Goal: Task Accomplishment & Management: Manage account settings

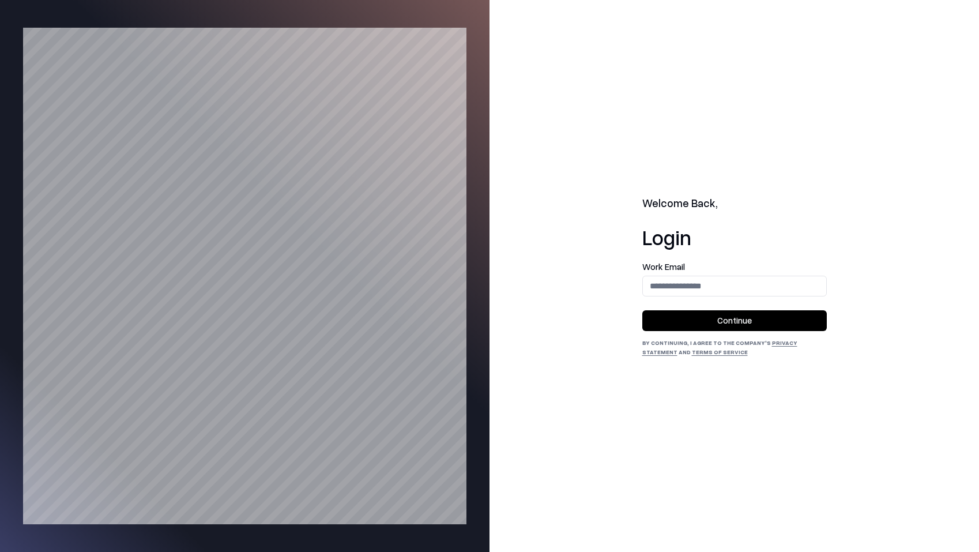
click at [695, 263] on label "Work Email" at bounding box center [735, 266] width 185 height 9
click at [696, 286] on input "email" at bounding box center [734, 285] width 183 height 21
type input "**********"
click at [742, 324] on button "Continue" at bounding box center [735, 320] width 185 height 21
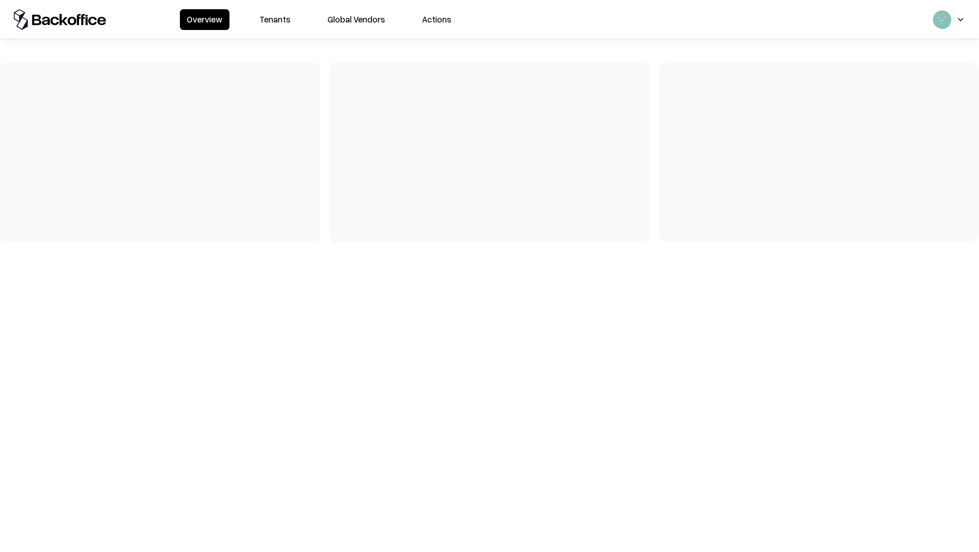
click at [273, 18] on button "Tenants" at bounding box center [275, 19] width 45 height 21
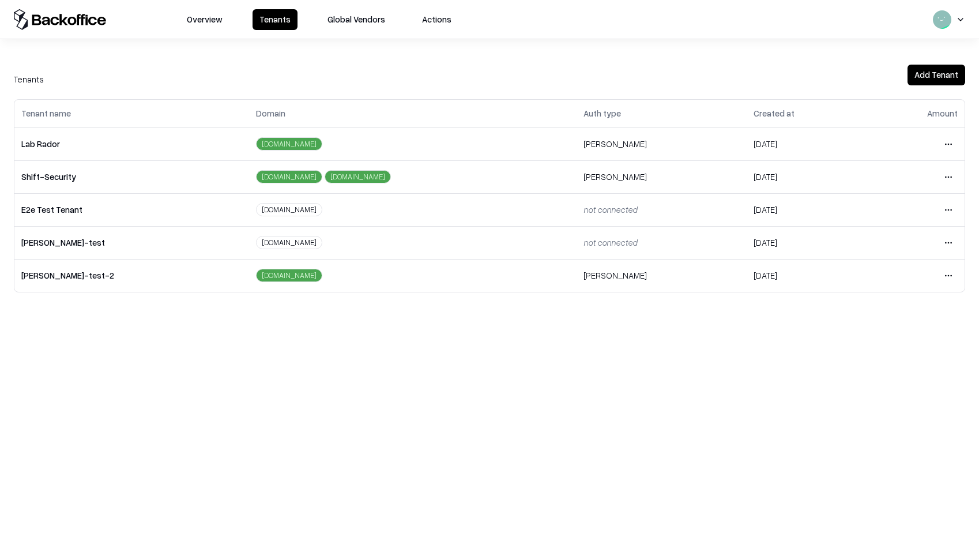
click at [949, 138] on html "Overview Tenants Global Vendors Actions Tenants Add Tenant Tenant name Domain A…" at bounding box center [489, 276] width 979 height 552
click at [896, 236] on div "Login to tenant" at bounding box center [900, 240] width 125 height 23
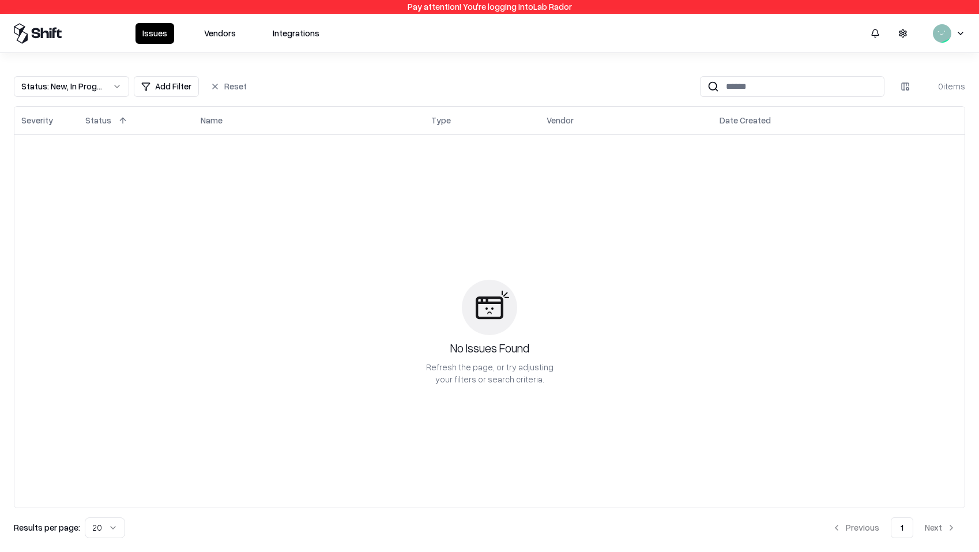
click at [228, 32] on button "Vendors" at bounding box center [220, 33] width 46 height 21
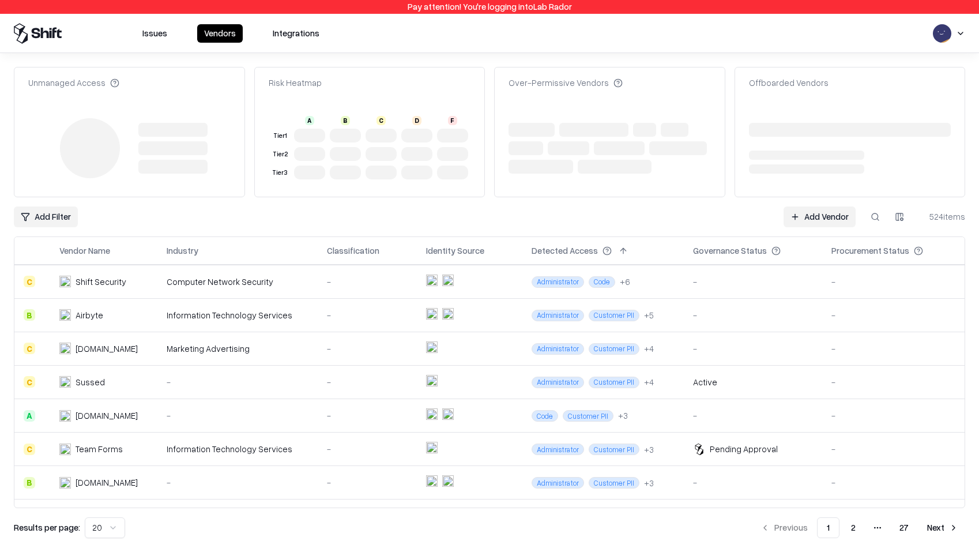
click at [797, 213] on link "Add Vendor" at bounding box center [820, 217] width 72 height 21
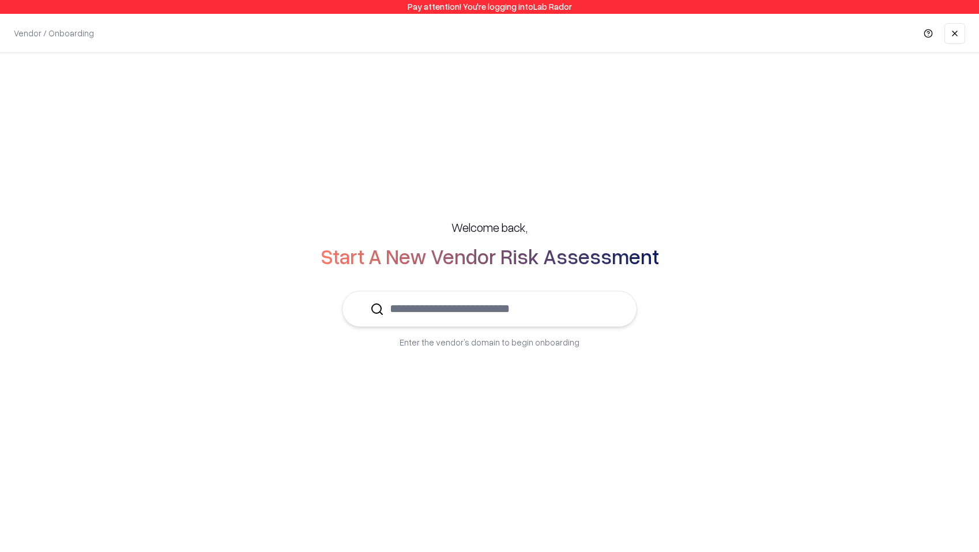
click at [603, 314] on input "text" at bounding box center [496, 308] width 225 height 35
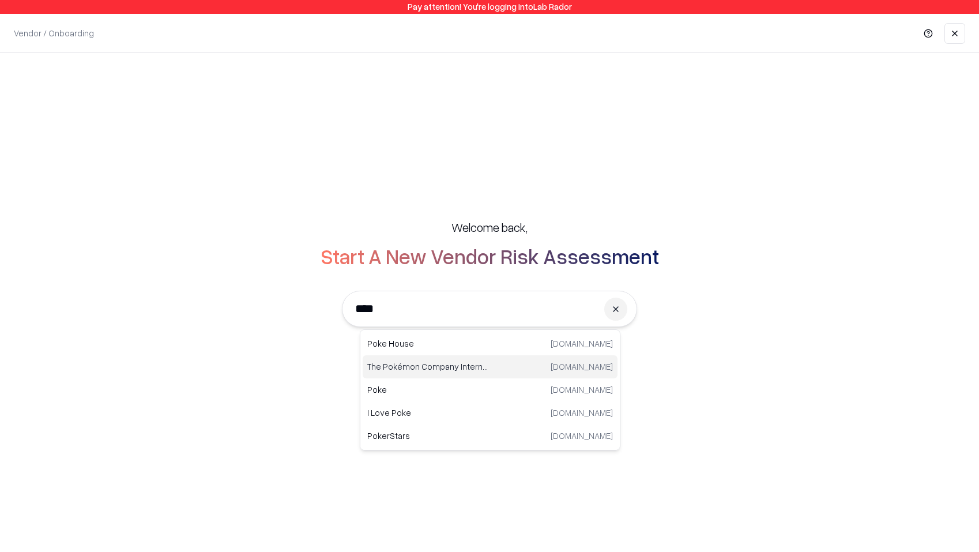
click at [491, 368] on div "The Pokémon Company International pokemon.com" at bounding box center [490, 366] width 255 height 23
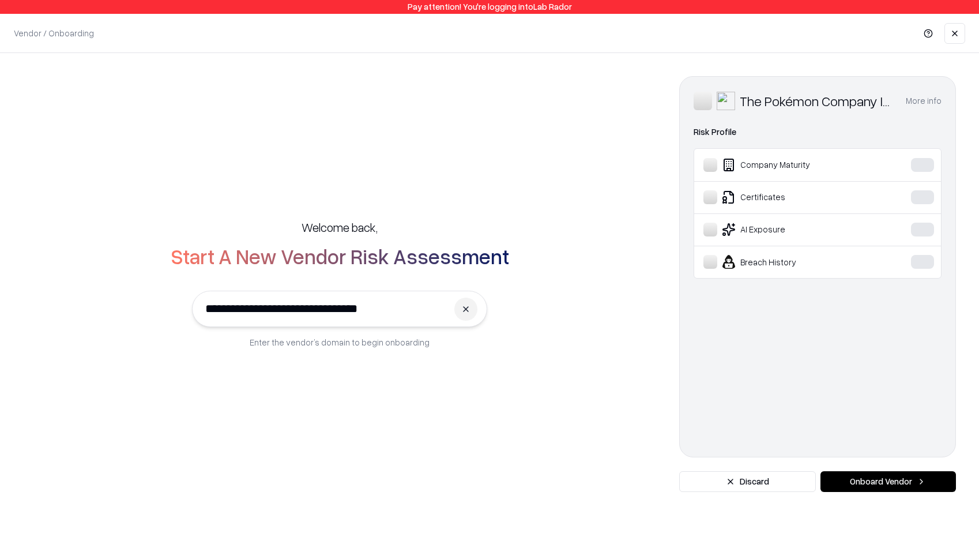
type input "**********"
click at [902, 487] on button "Onboard Vendor" at bounding box center [889, 481] width 136 height 21
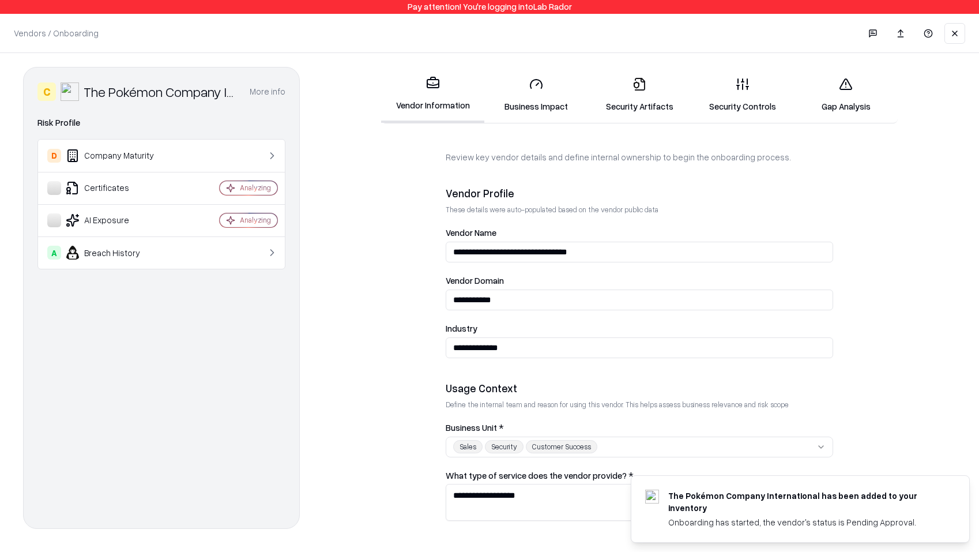
click at [875, 26] on button "button" at bounding box center [873, 33] width 23 height 23
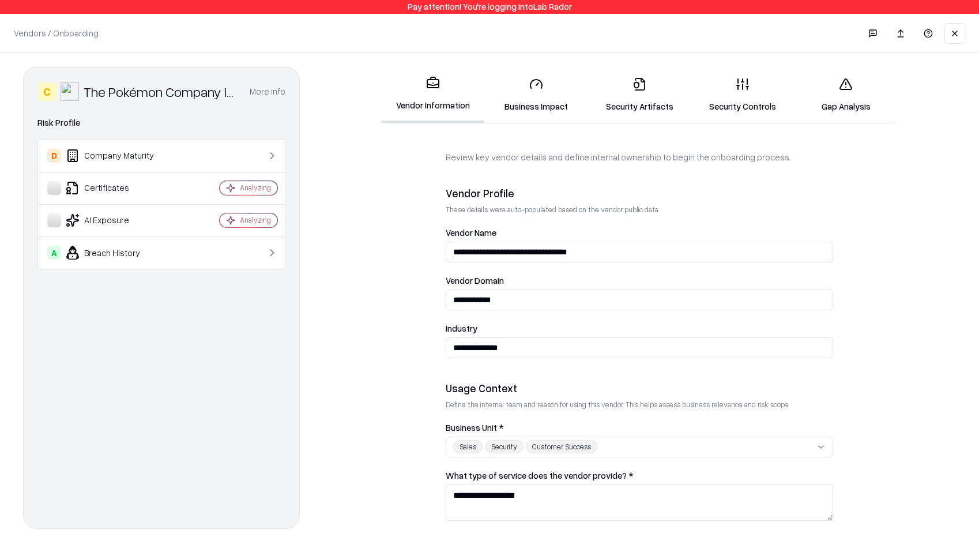
click at [853, 90] on icon at bounding box center [846, 84] width 14 height 14
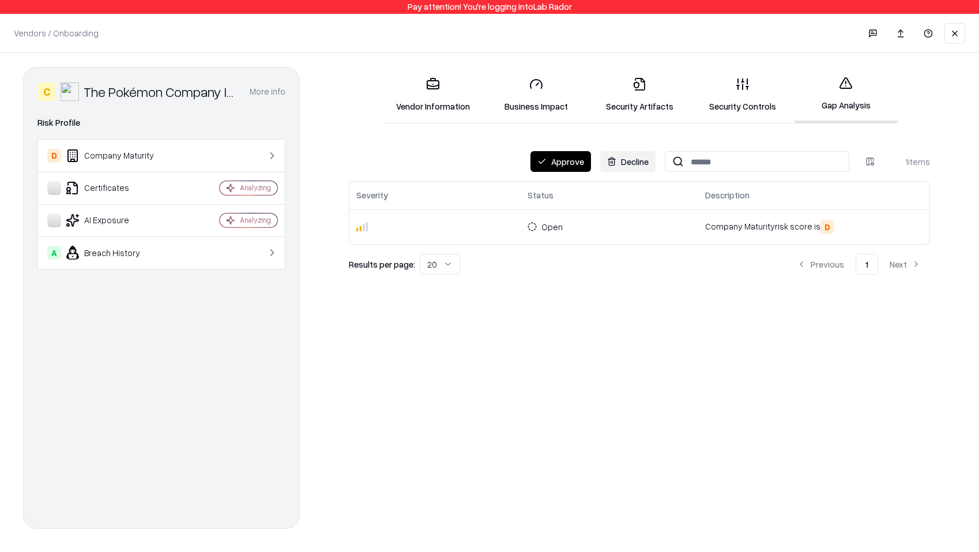
click at [613, 162] on button "Decline" at bounding box center [627, 161] width 55 height 21
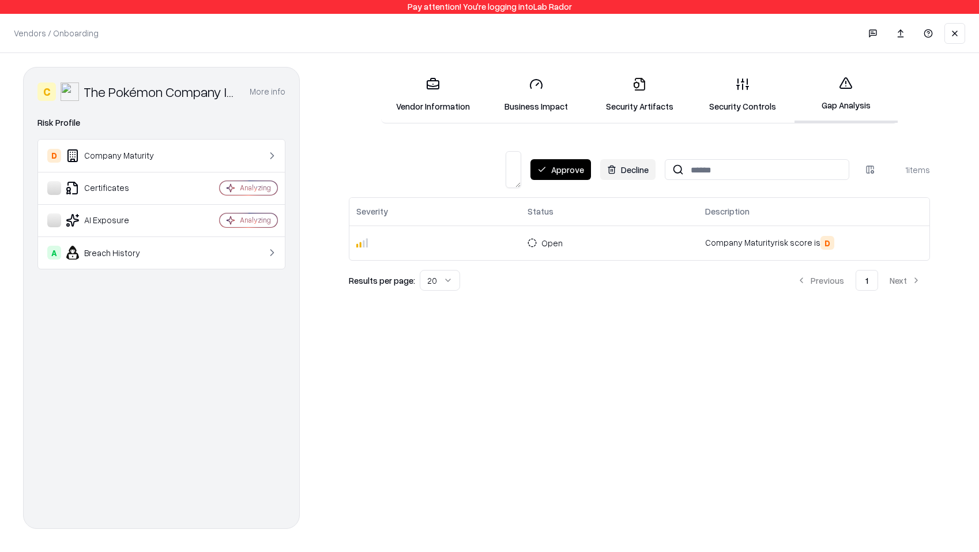
click at [632, 170] on button "Decline" at bounding box center [627, 169] width 55 height 21
click at [640, 172] on button "Decline" at bounding box center [627, 169] width 55 height 21
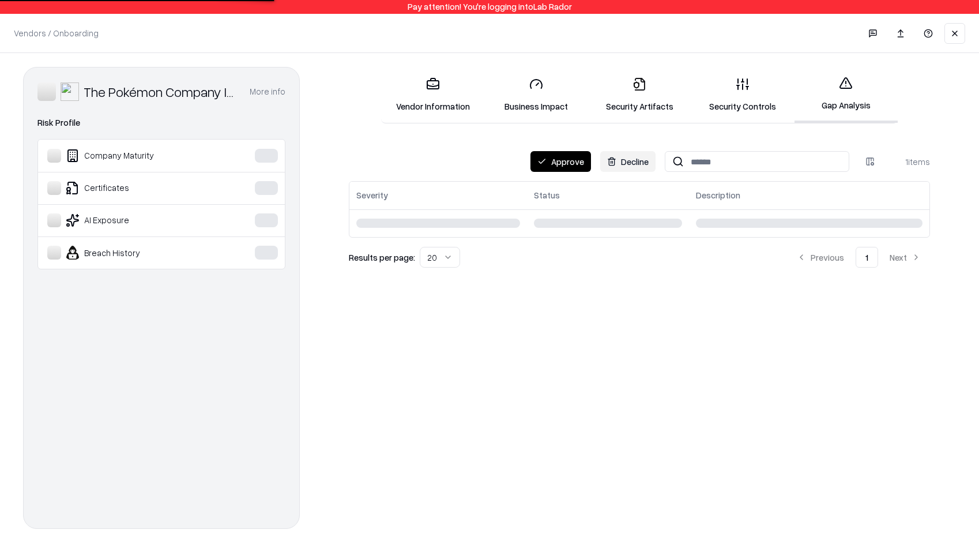
click at [635, 168] on button "Decline" at bounding box center [627, 161] width 55 height 21
click at [633, 155] on button "Decline" at bounding box center [627, 161] width 55 height 21
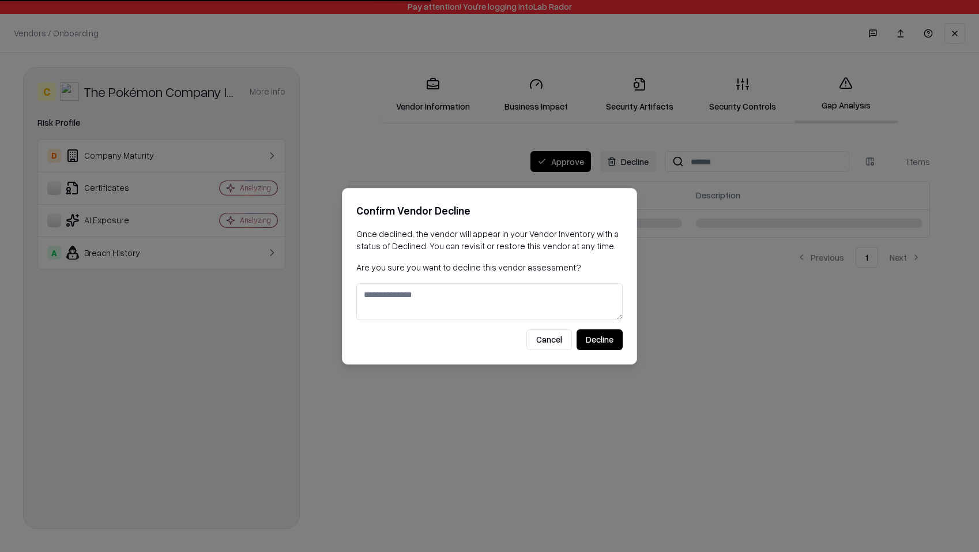
click at [520, 296] on textarea at bounding box center [489, 301] width 267 height 37
click at [523, 301] on textarea at bounding box center [489, 301] width 267 height 37
click at [557, 252] on p "Once declined, the vendor will appear in your Vendor Inventory with a status of…" at bounding box center [489, 240] width 267 height 24
click at [545, 284] on textarea at bounding box center [489, 301] width 267 height 37
click at [561, 295] on textarea at bounding box center [489, 301] width 267 height 37
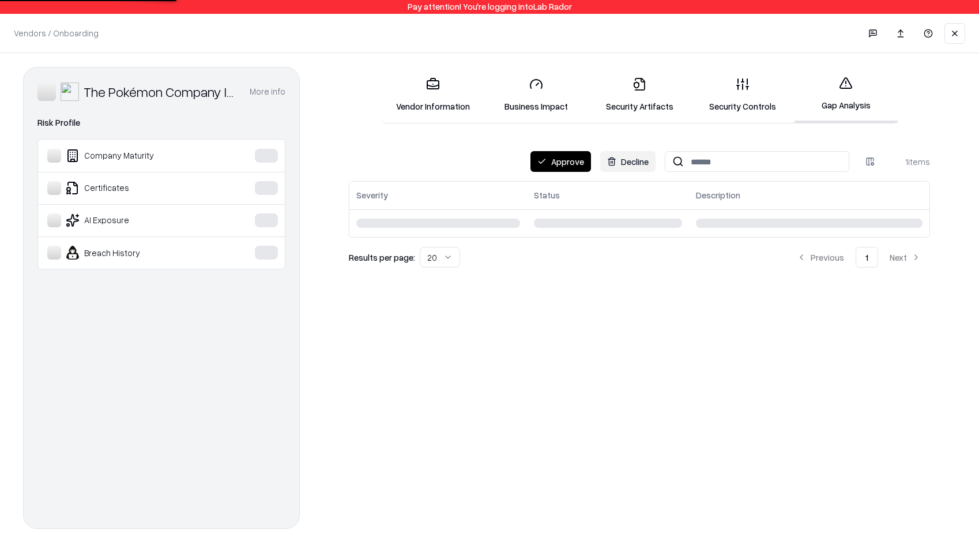
click at [627, 162] on button "Decline" at bounding box center [627, 161] width 55 height 21
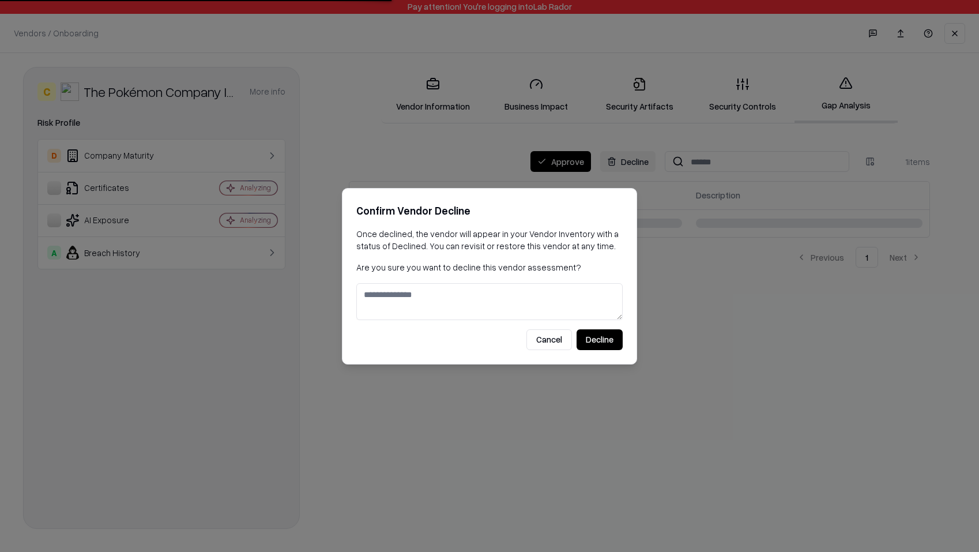
click at [535, 302] on textarea at bounding box center [489, 301] width 267 height 37
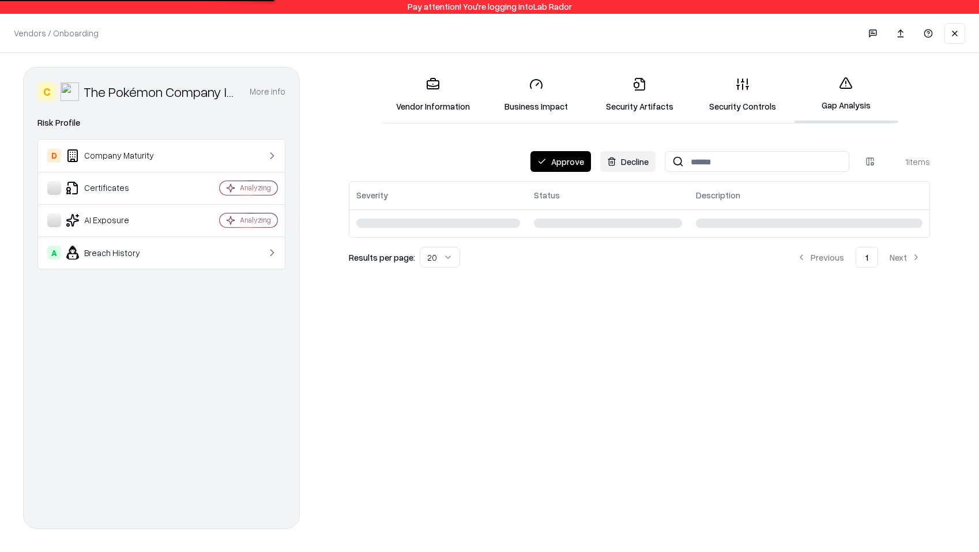
click at [634, 160] on button "Decline" at bounding box center [627, 161] width 55 height 21
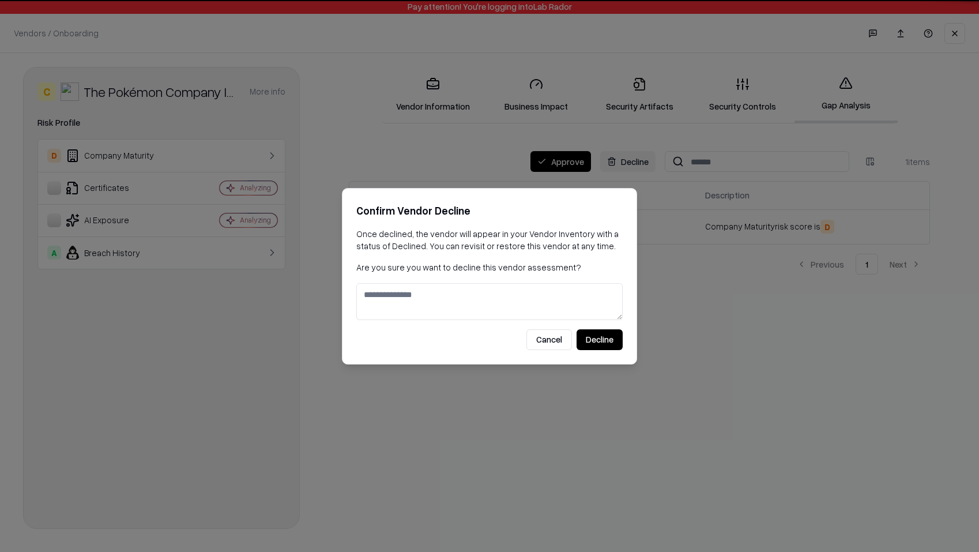
click at [560, 291] on textarea at bounding box center [489, 301] width 267 height 37
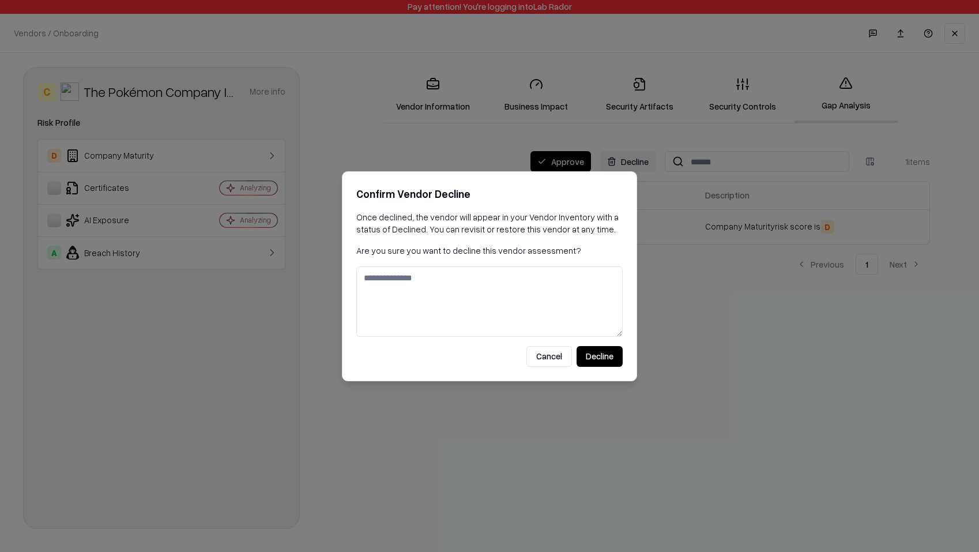
drag, startPoint x: 620, startPoint y: 318, endPoint x: 549, endPoint y: 352, distance: 78.2
click at [549, 352] on form "Confirm Vendor Decline Once declined, the vendor will appear in your Vendor Inv…" at bounding box center [489, 276] width 295 height 210
click at [544, 304] on textarea at bounding box center [489, 302] width 267 height 70
click at [475, 253] on p "Are you sure you want to decline this vendor assessment?" at bounding box center [489, 251] width 267 height 12
click at [496, 321] on textarea at bounding box center [489, 302] width 267 height 70
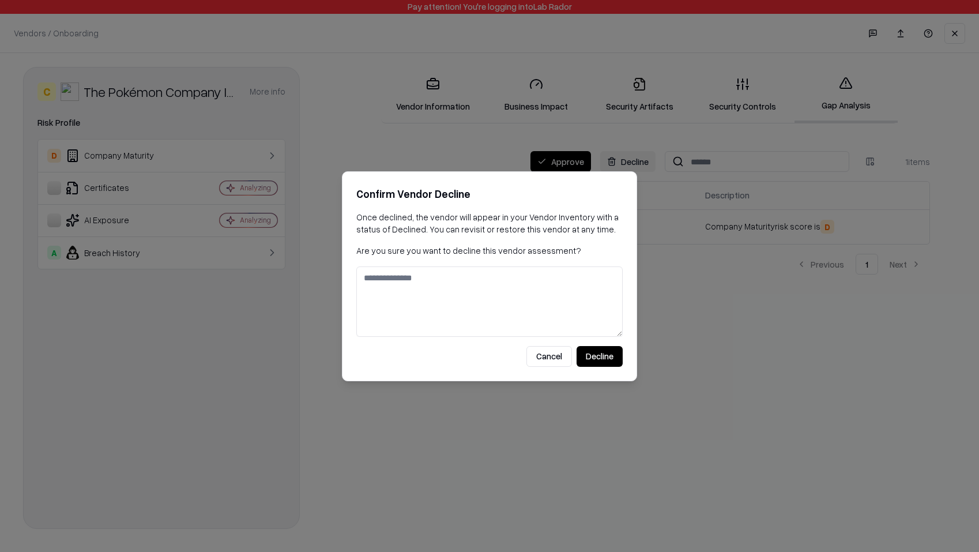
click at [500, 302] on textarea at bounding box center [489, 302] width 267 height 70
click at [509, 287] on textarea at bounding box center [489, 302] width 267 height 70
click at [605, 361] on button "Decline" at bounding box center [600, 356] width 46 height 21
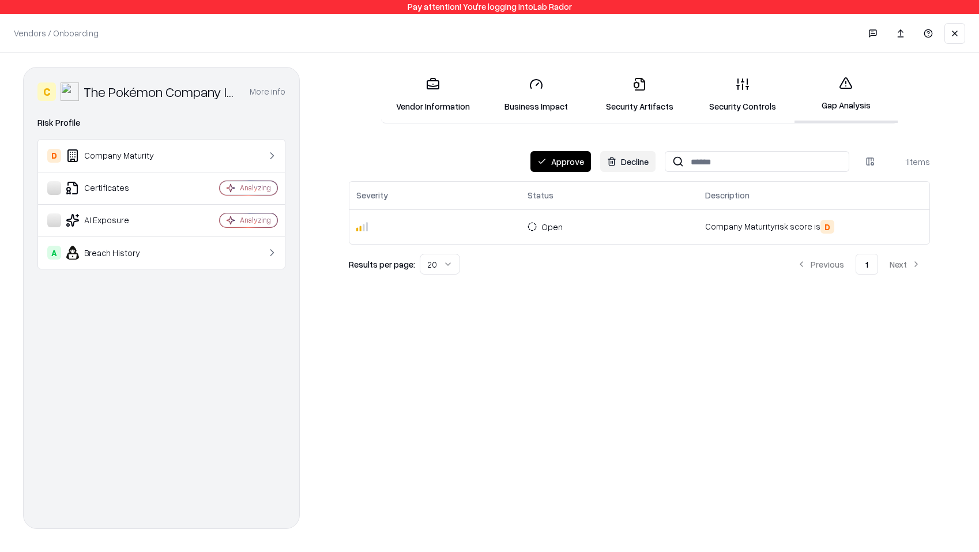
click at [629, 158] on button "Decline" at bounding box center [627, 161] width 55 height 21
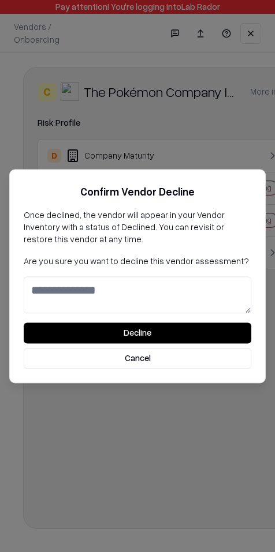
click at [190, 336] on button "Decline" at bounding box center [137, 332] width 227 height 21
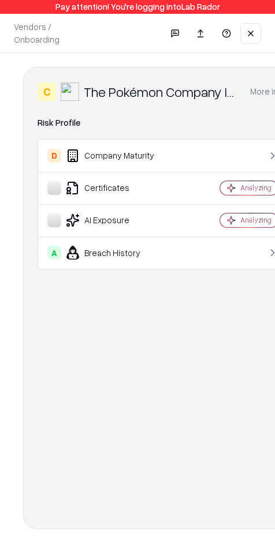
click at [192, 445] on div "C The Pokémon Company International More info Domain pokemon.com Industry enter…" at bounding box center [161, 298] width 277 height 462
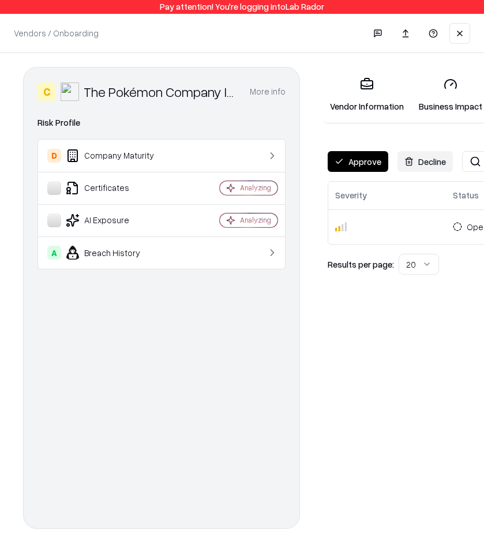
click at [416, 160] on button "Decline" at bounding box center [424, 161] width 55 height 21
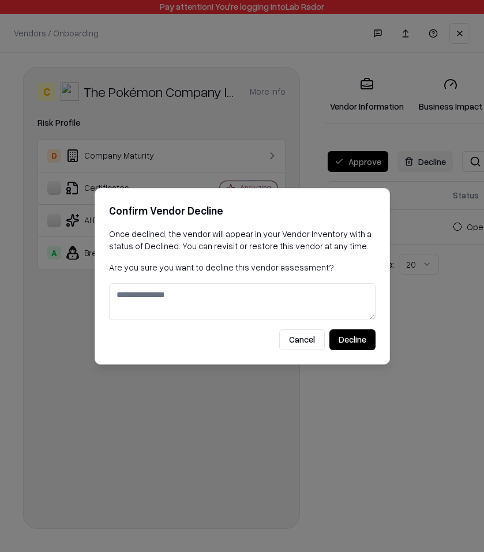
click at [361, 336] on button "Decline" at bounding box center [352, 339] width 46 height 21
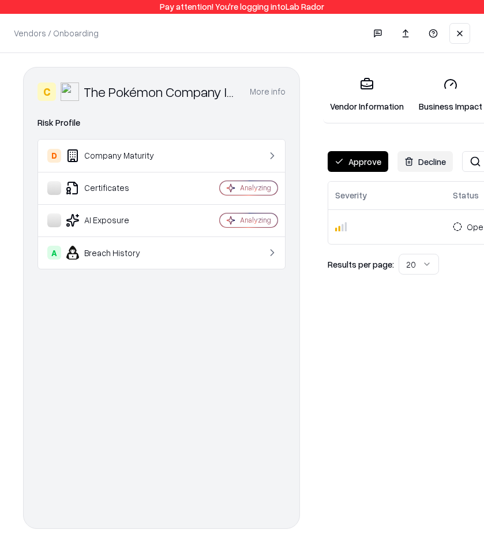
click at [431, 158] on button "Decline" at bounding box center [424, 161] width 55 height 21
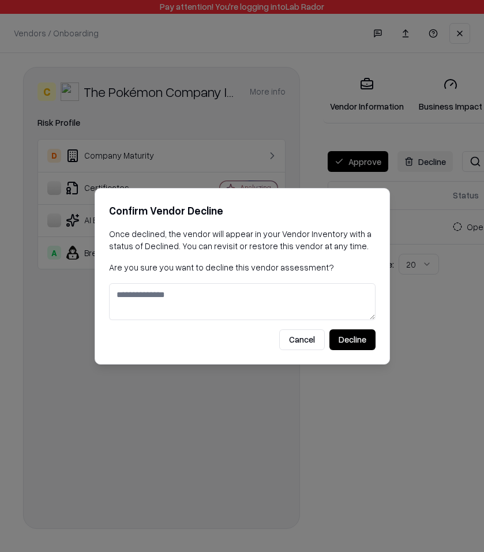
click at [401, 400] on div at bounding box center [242, 276] width 484 height 552
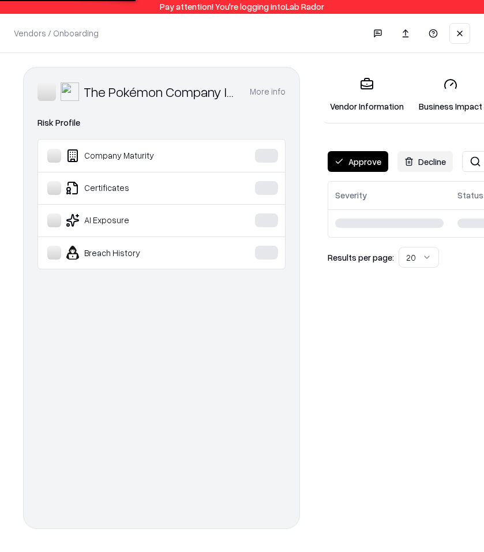
click at [430, 157] on button "Decline" at bounding box center [424, 161] width 55 height 21
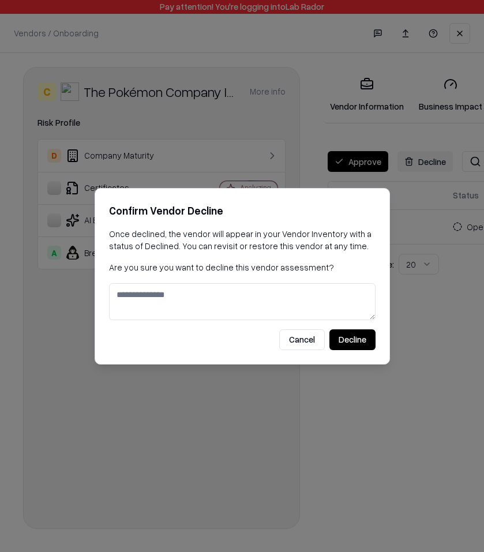
click at [360, 343] on button "Decline" at bounding box center [352, 339] width 46 height 21
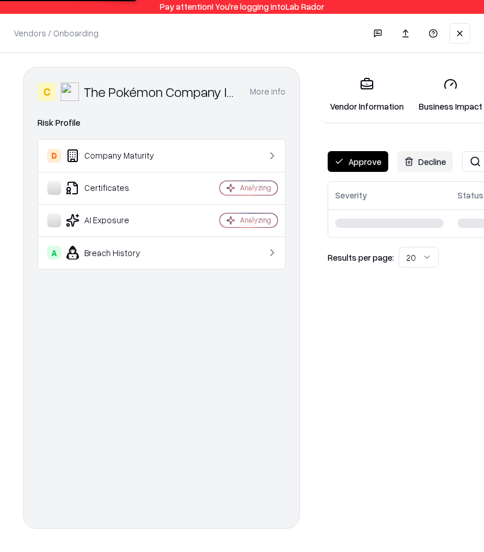
click at [431, 157] on button "Decline" at bounding box center [424, 161] width 55 height 21
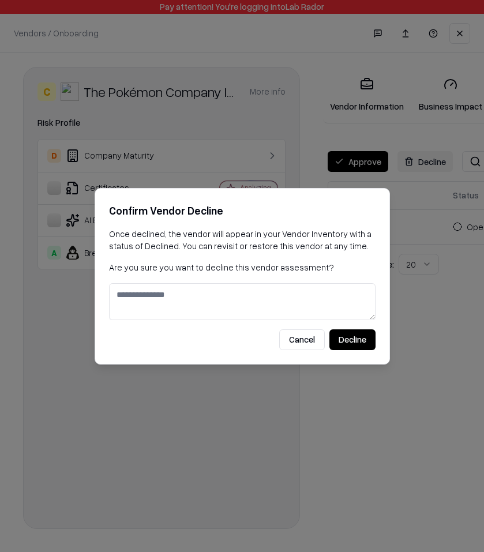
click at [351, 340] on button "Decline" at bounding box center [352, 339] width 46 height 21
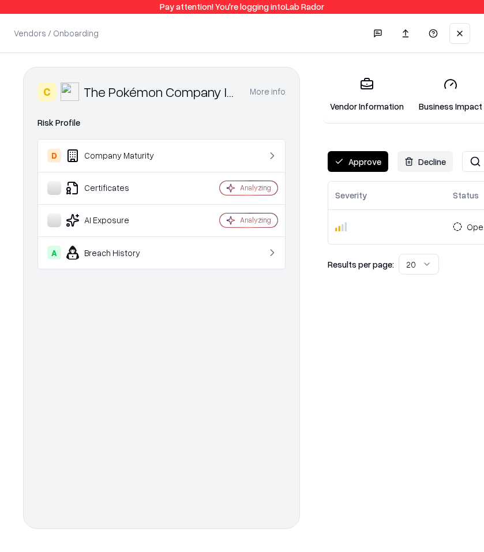
click at [427, 167] on button "Decline" at bounding box center [424, 161] width 55 height 21
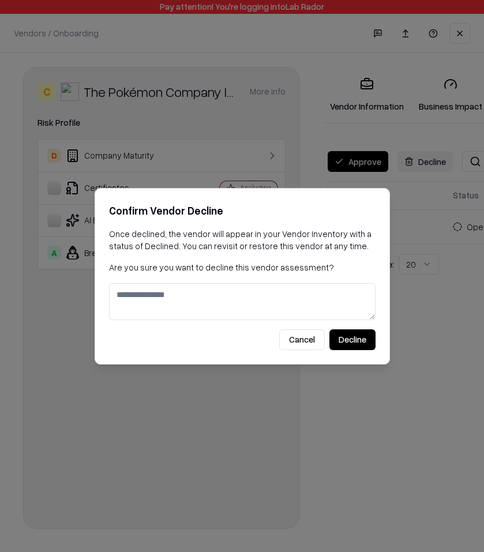
click at [356, 340] on button "Decline" at bounding box center [352, 339] width 46 height 21
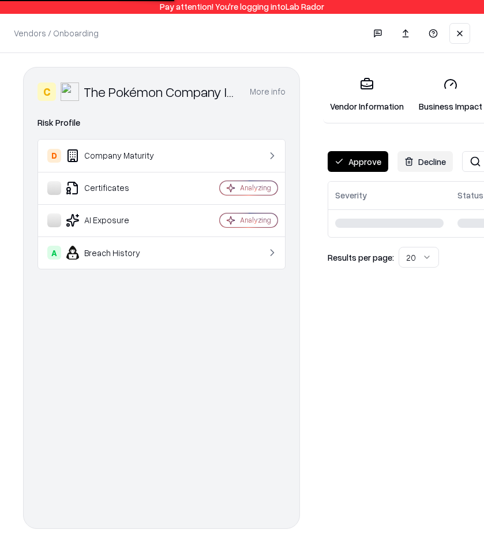
click at [414, 162] on button "Decline" at bounding box center [424, 161] width 55 height 21
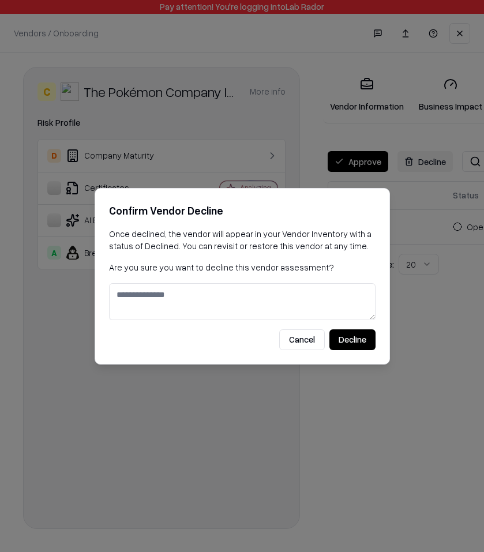
click at [356, 337] on button "Decline" at bounding box center [352, 339] width 46 height 21
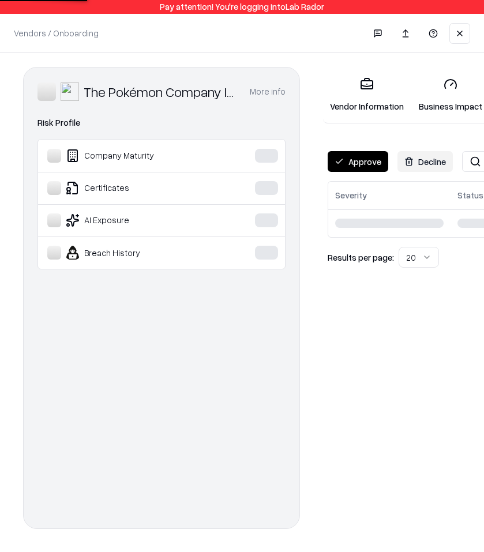
click at [437, 167] on button "Decline" at bounding box center [424, 161] width 55 height 21
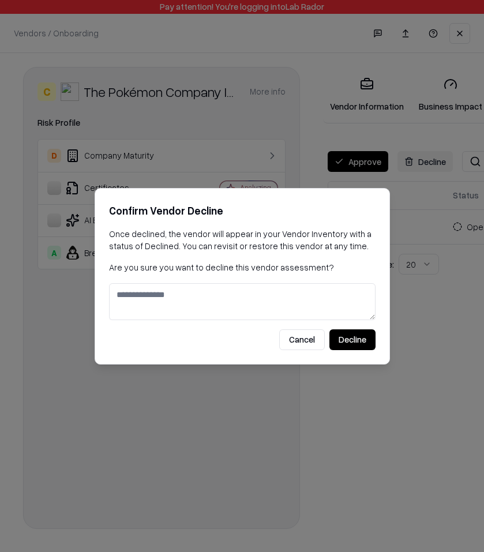
click at [362, 343] on button "Decline" at bounding box center [352, 339] width 46 height 21
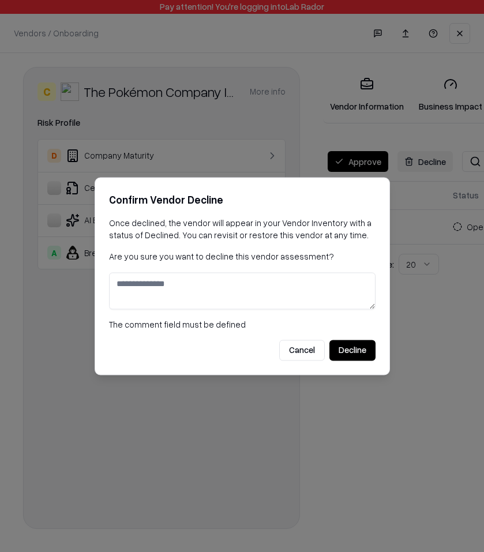
click at [355, 456] on div at bounding box center [242, 276] width 484 height 552
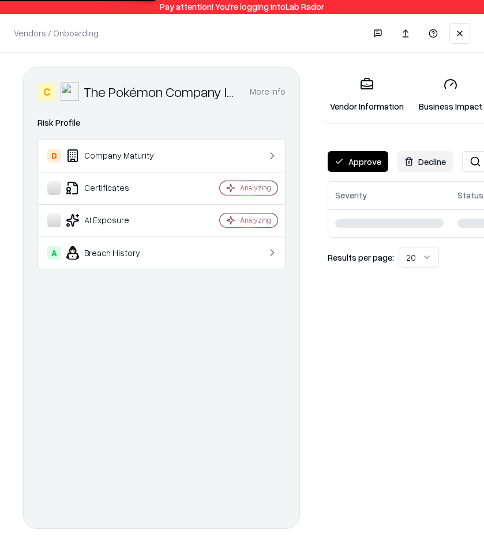
click at [411, 165] on button "Decline" at bounding box center [424, 161] width 55 height 21
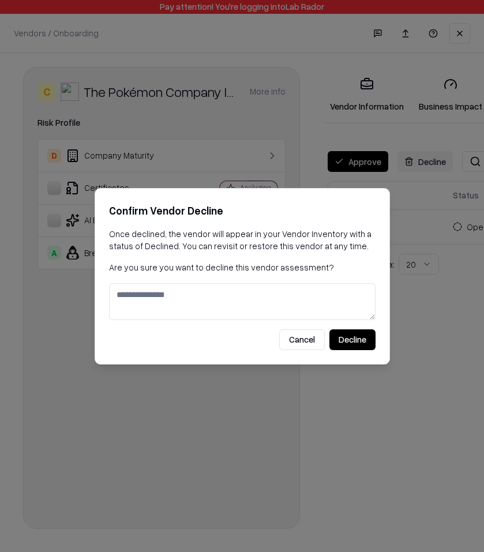
click at [365, 333] on button "Decline" at bounding box center [352, 339] width 46 height 21
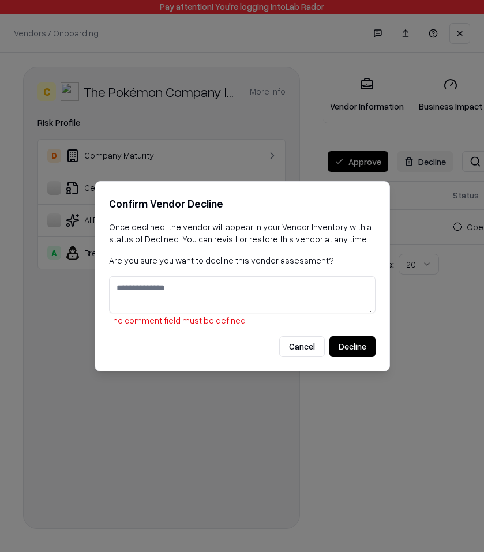
click at [203, 438] on div at bounding box center [242, 276] width 484 height 552
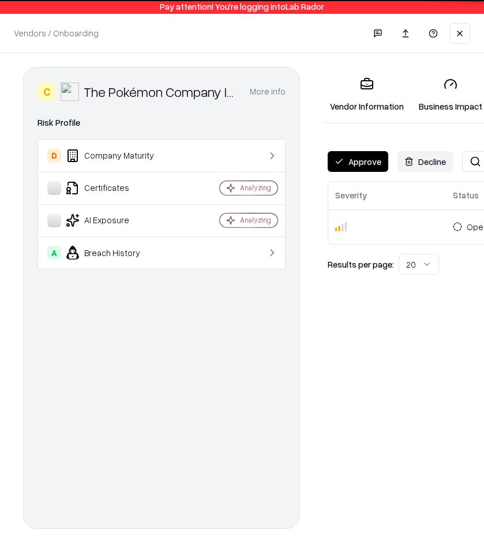
click at [420, 156] on button "Decline" at bounding box center [424, 161] width 55 height 21
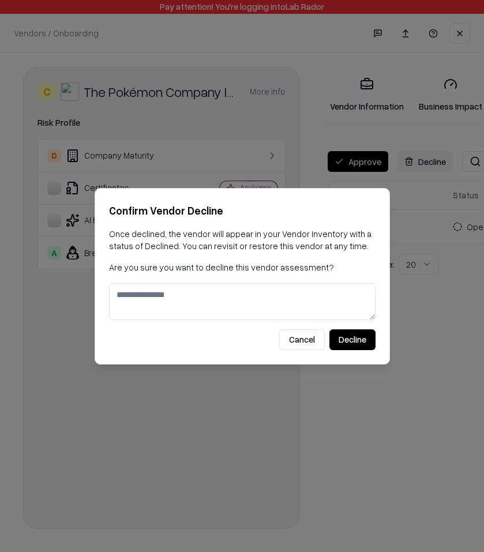
click at [358, 338] on button "Decline" at bounding box center [352, 339] width 46 height 21
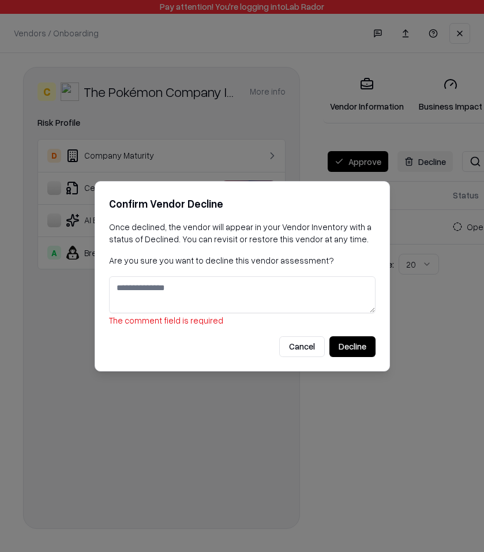
click at [346, 288] on textarea at bounding box center [242, 294] width 267 height 37
click at [325, 292] on textarea at bounding box center [242, 294] width 267 height 37
click at [347, 262] on p "Are you sure you want to decline this vendor assessment?" at bounding box center [242, 260] width 267 height 12
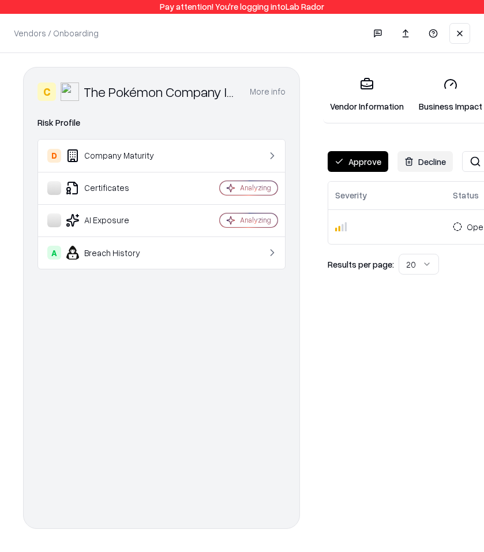
click at [422, 165] on button "Decline" at bounding box center [424, 161] width 55 height 21
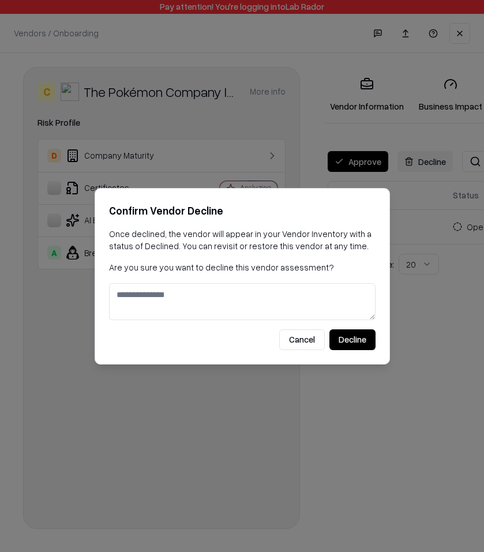
click at [364, 333] on button "Decline" at bounding box center [352, 339] width 46 height 21
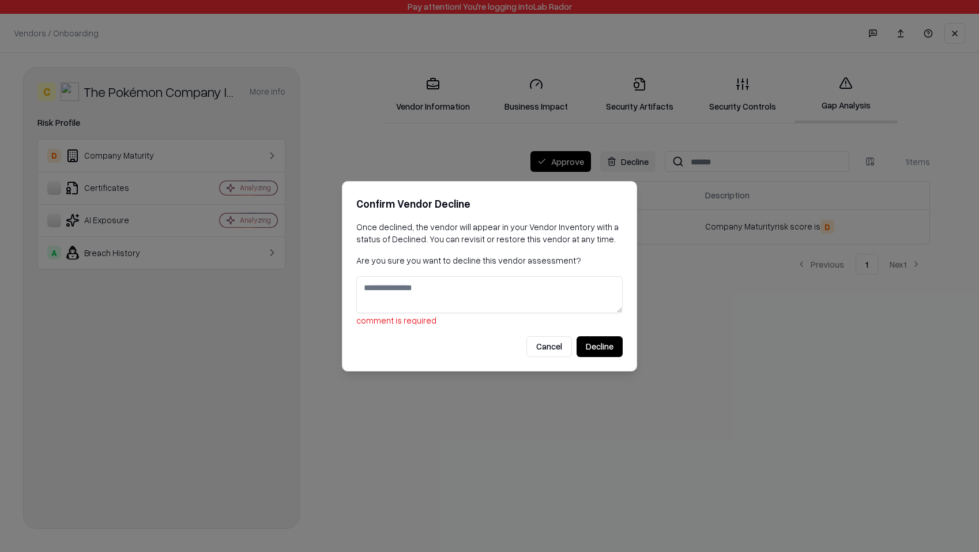
click at [483, 290] on textarea at bounding box center [489, 294] width 267 height 37
type textarea "*******"
click at [483, 348] on button "Decline" at bounding box center [600, 346] width 46 height 21
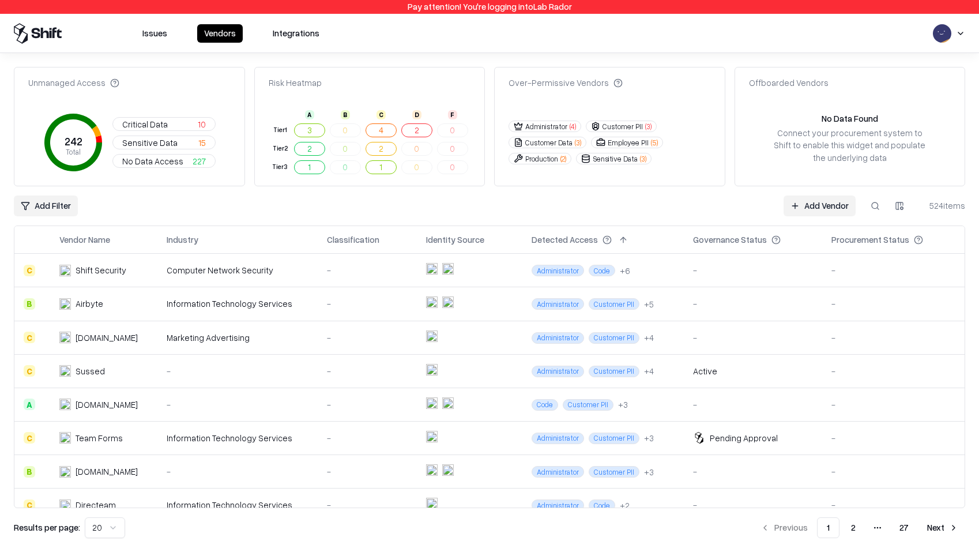
click at [483, 198] on link "Add Vendor" at bounding box center [820, 206] width 72 height 21
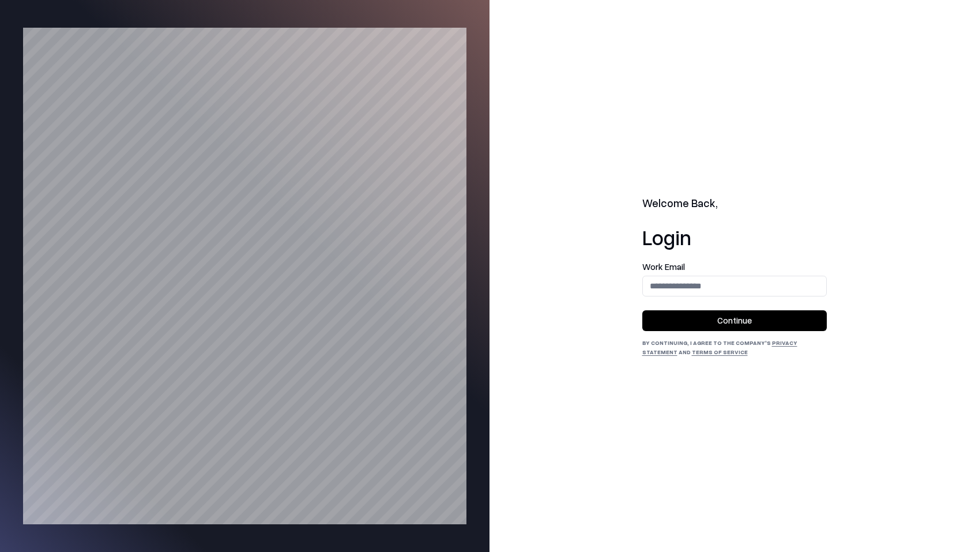
click at [483, 279] on input "email" at bounding box center [734, 285] width 183 height 21
type input "**********"
click at [483, 326] on button "Continue" at bounding box center [735, 320] width 185 height 21
click at [783, 287] on input "email" at bounding box center [734, 285] width 183 height 21
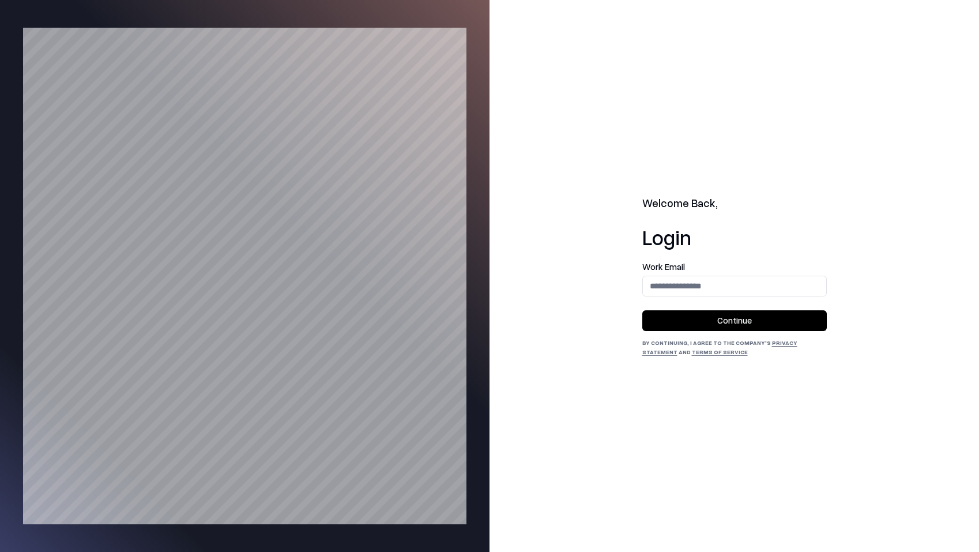
type input "**********"
click at [756, 321] on button "Continue" at bounding box center [735, 320] width 185 height 21
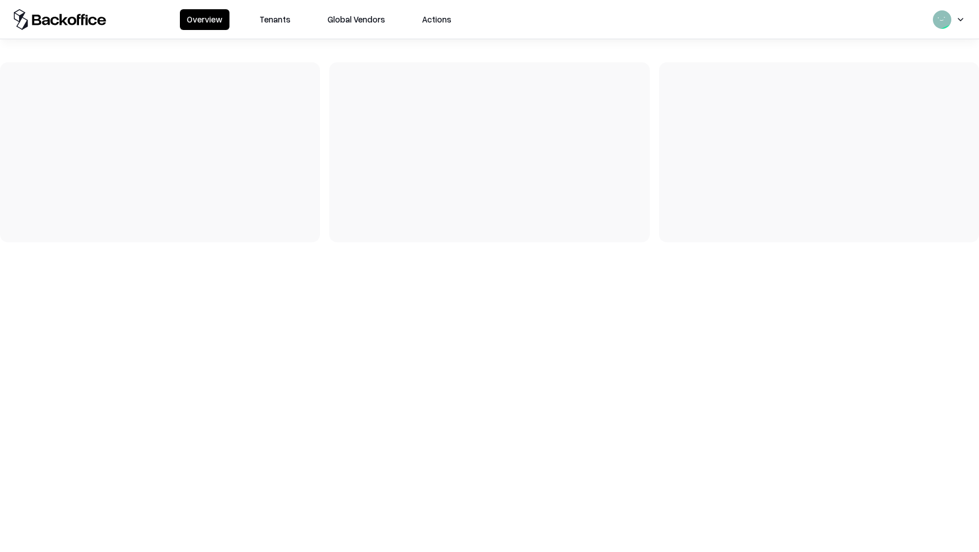
click at [266, 7] on div "Overview Tenants Global Vendors Actions" at bounding box center [489, 19] width 979 height 39
click at [264, 14] on button "Tenants" at bounding box center [275, 19] width 45 height 21
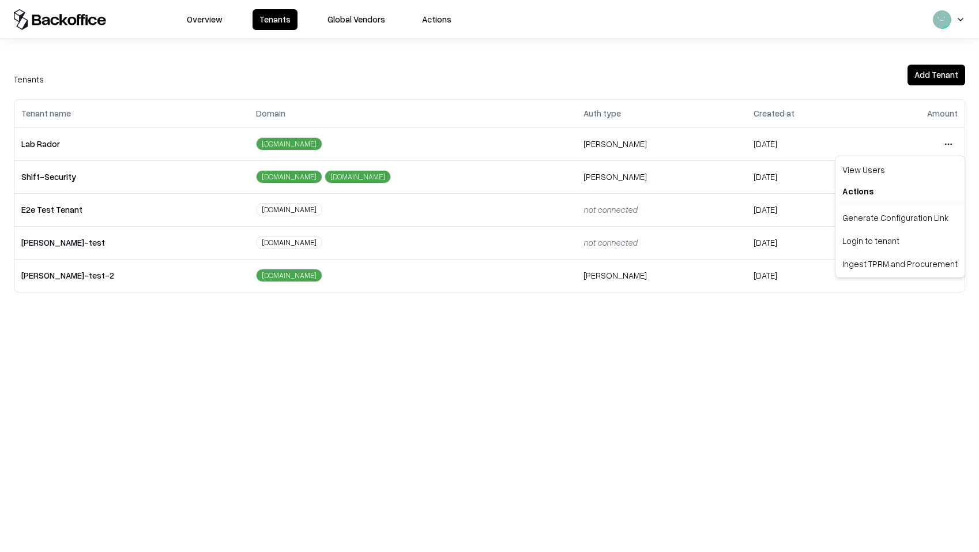
click at [946, 142] on html "Overview Tenants Global Vendors Actions Tenants Add Tenant Tenant name Domain A…" at bounding box center [489, 276] width 979 height 552
click at [863, 239] on div "Login to tenant" at bounding box center [900, 240] width 125 height 23
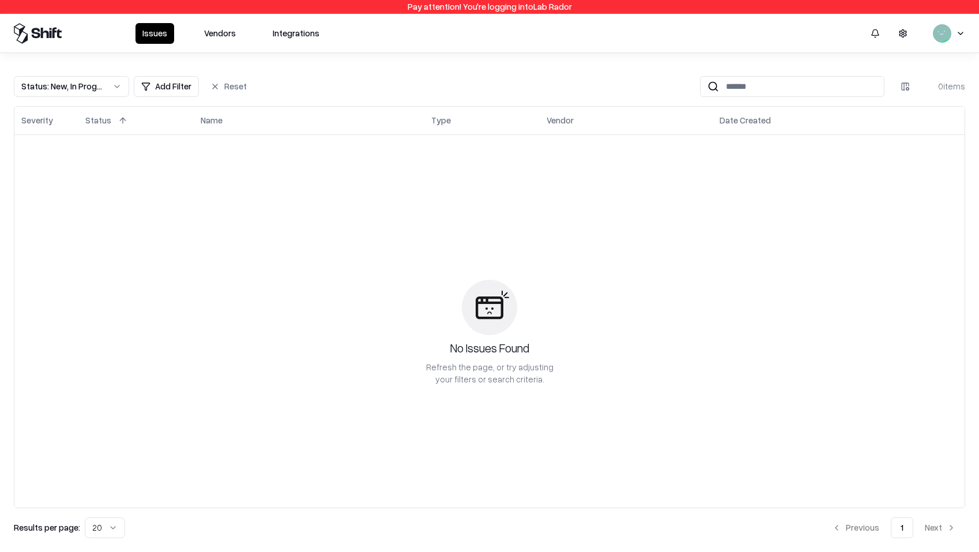
click at [228, 33] on button "Vendors" at bounding box center [220, 33] width 46 height 21
click at [753, 91] on input at bounding box center [801, 86] width 165 height 21
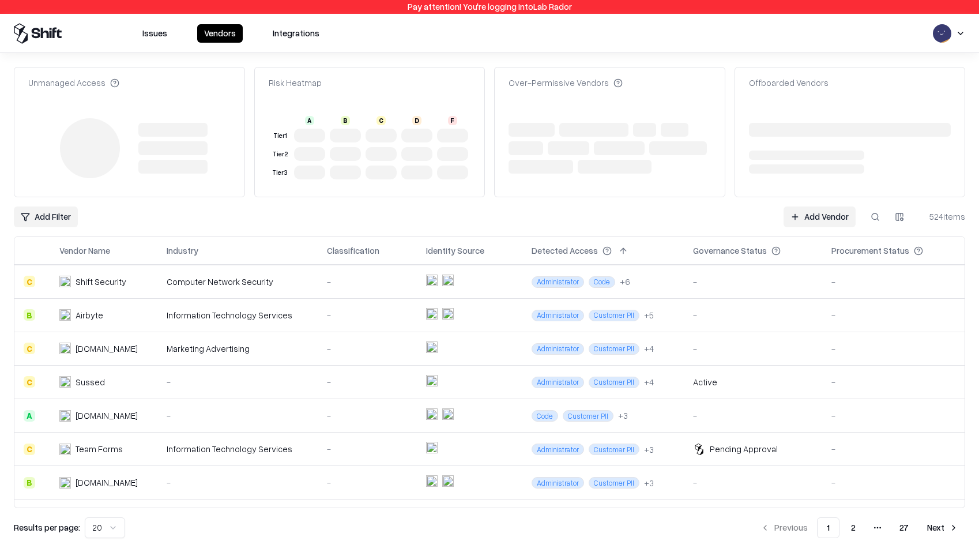
click at [831, 216] on link "Add Vendor" at bounding box center [820, 217] width 72 height 21
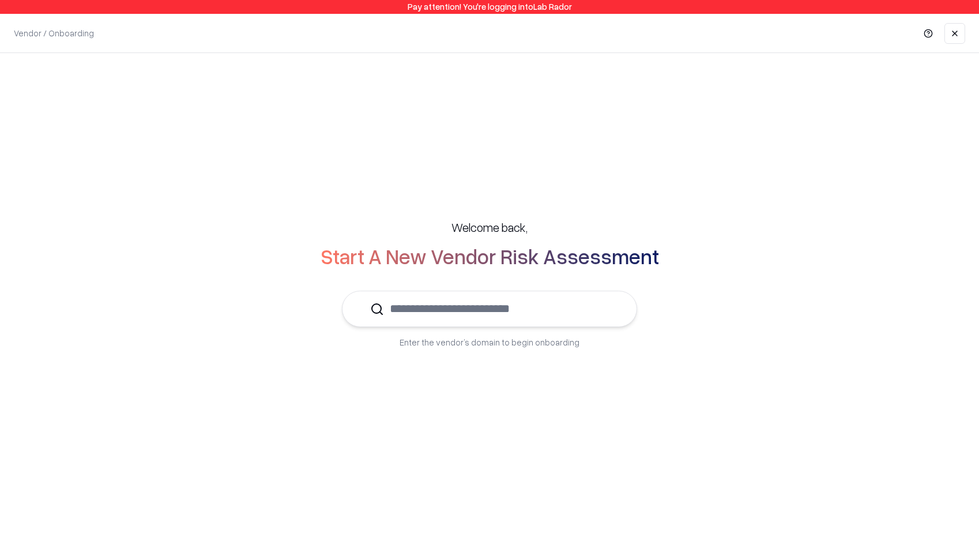
click at [561, 317] on input "text" at bounding box center [496, 308] width 225 height 35
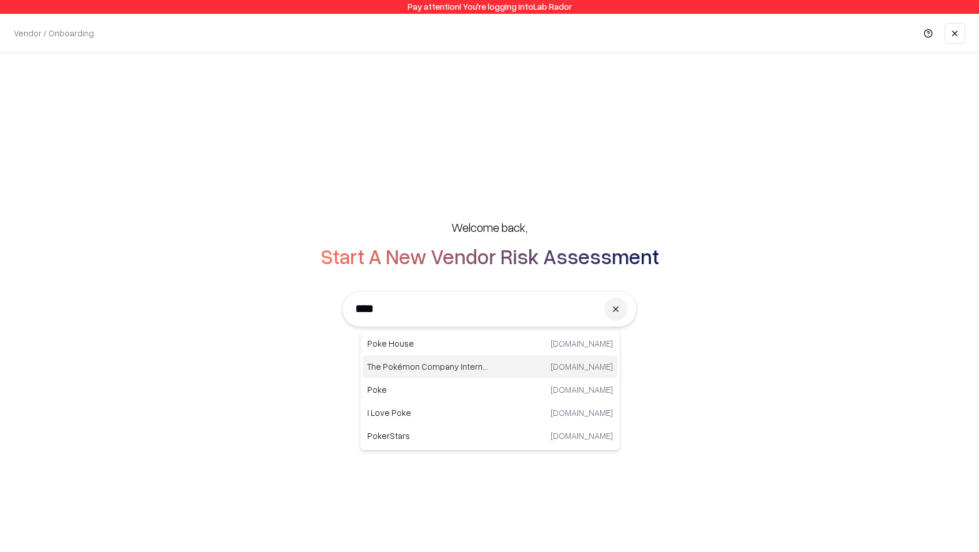
click at [524, 367] on div "The Pokémon Company International [DOMAIN_NAME]" at bounding box center [490, 366] width 255 height 23
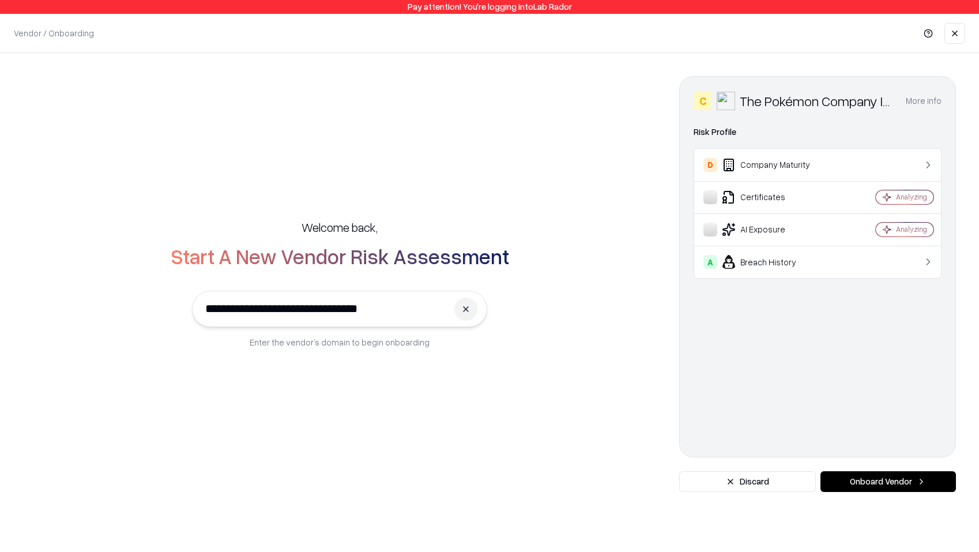
type input "**********"
click at [889, 483] on button "Onboard Vendor" at bounding box center [889, 481] width 136 height 21
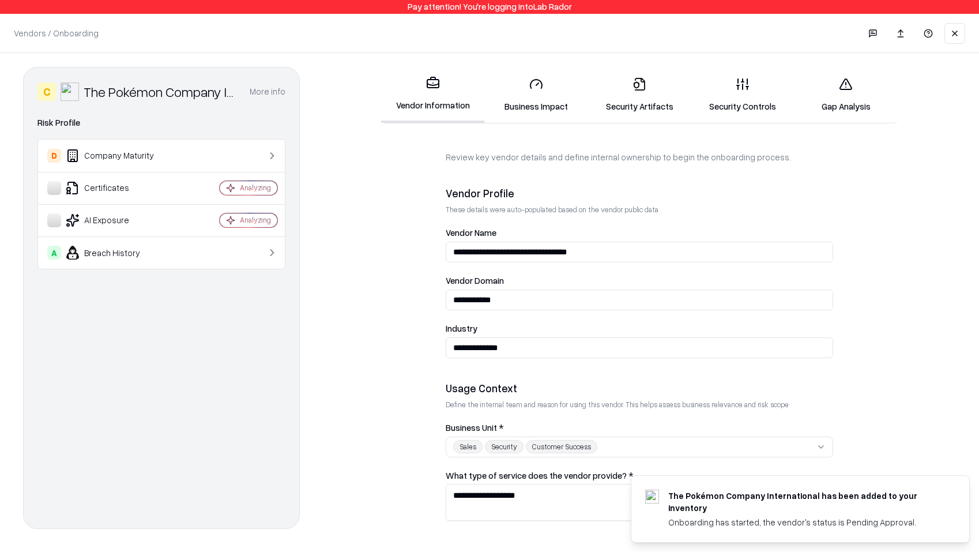
click at [842, 111] on link "Gap Analysis" at bounding box center [846, 95] width 103 height 54
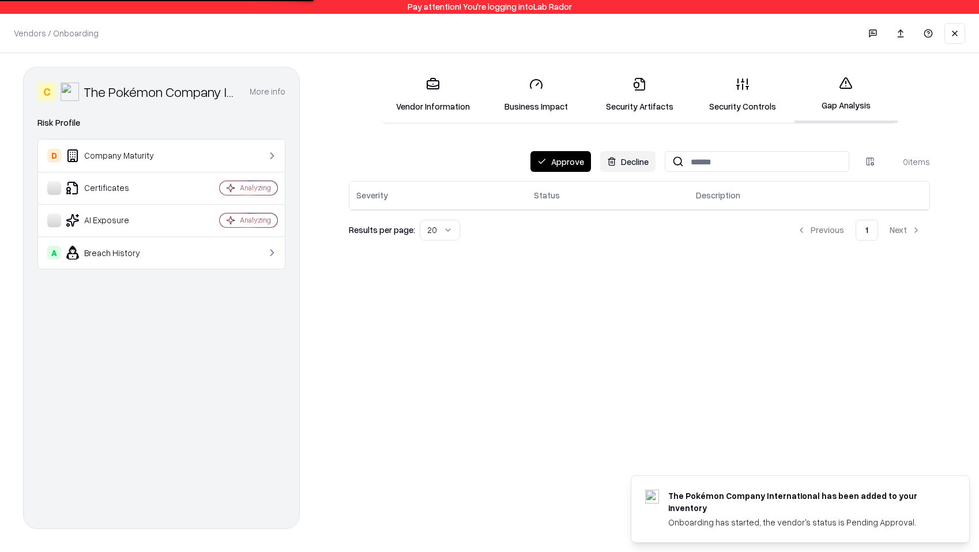
click at [573, 164] on button "Approve" at bounding box center [561, 161] width 61 height 21
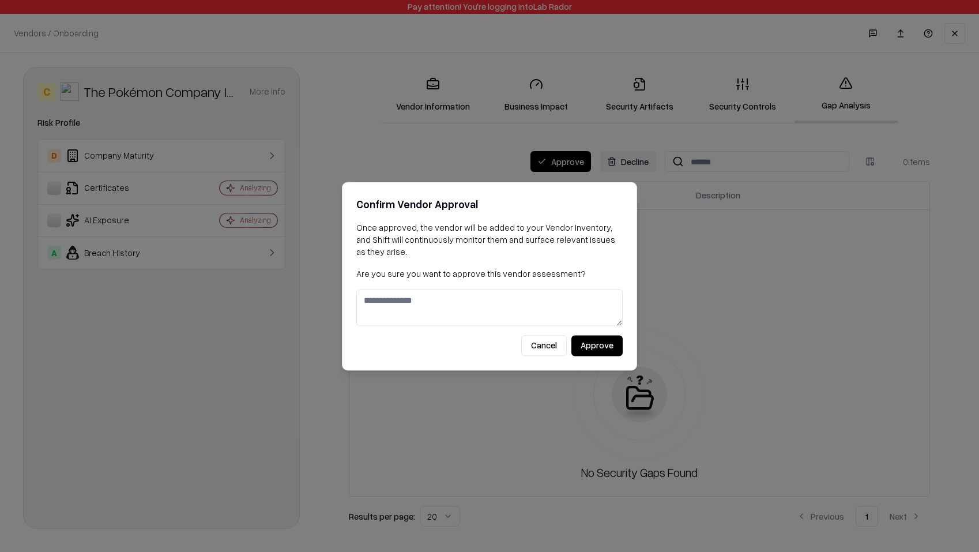
click at [598, 347] on button "Approve" at bounding box center [597, 345] width 51 height 21
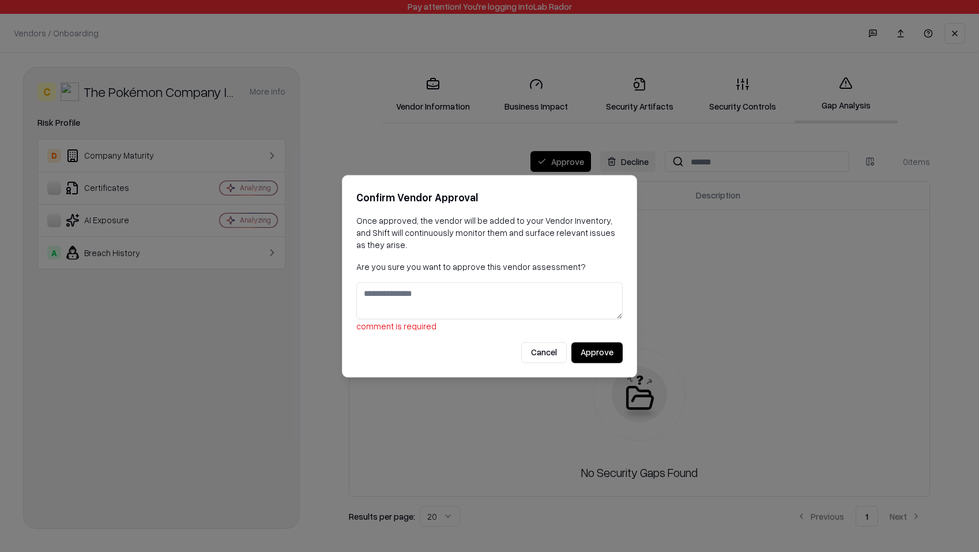
click at [489, 291] on textarea at bounding box center [489, 300] width 267 height 37
type textarea "**********"
click at [618, 355] on button "Approve" at bounding box center [597, 352] width 51 height 21
